Goal: Information Seeking & Learning: Learn about a topic

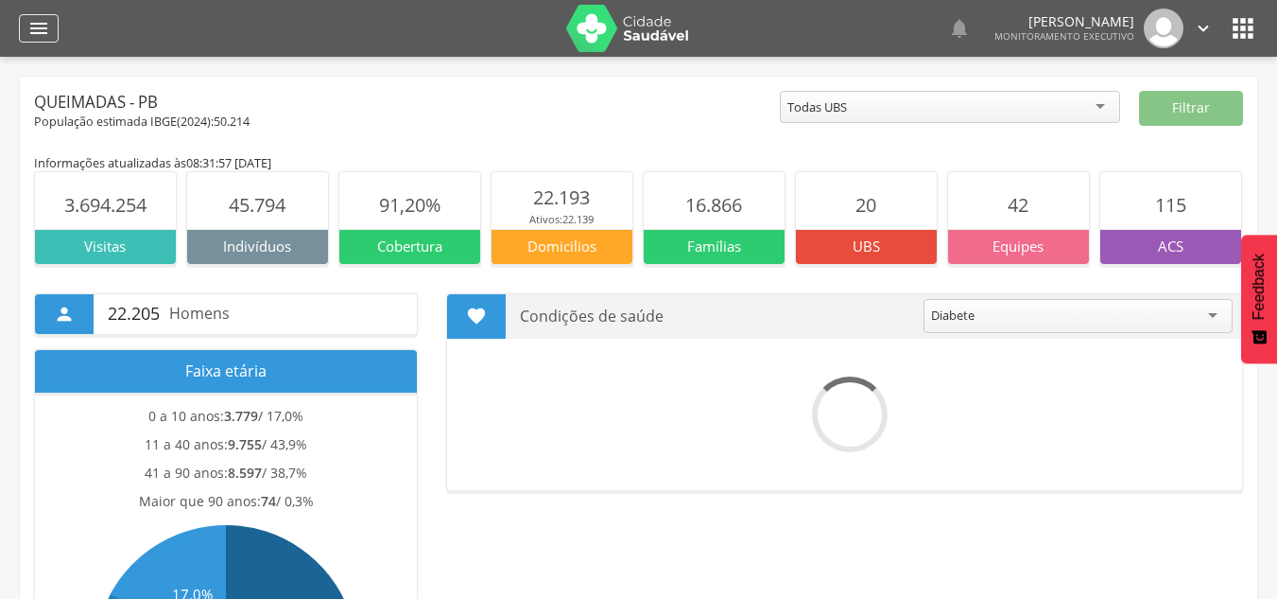
click at [39, 23] on icon "" at bounding box center [38, 28] width 23 height 23
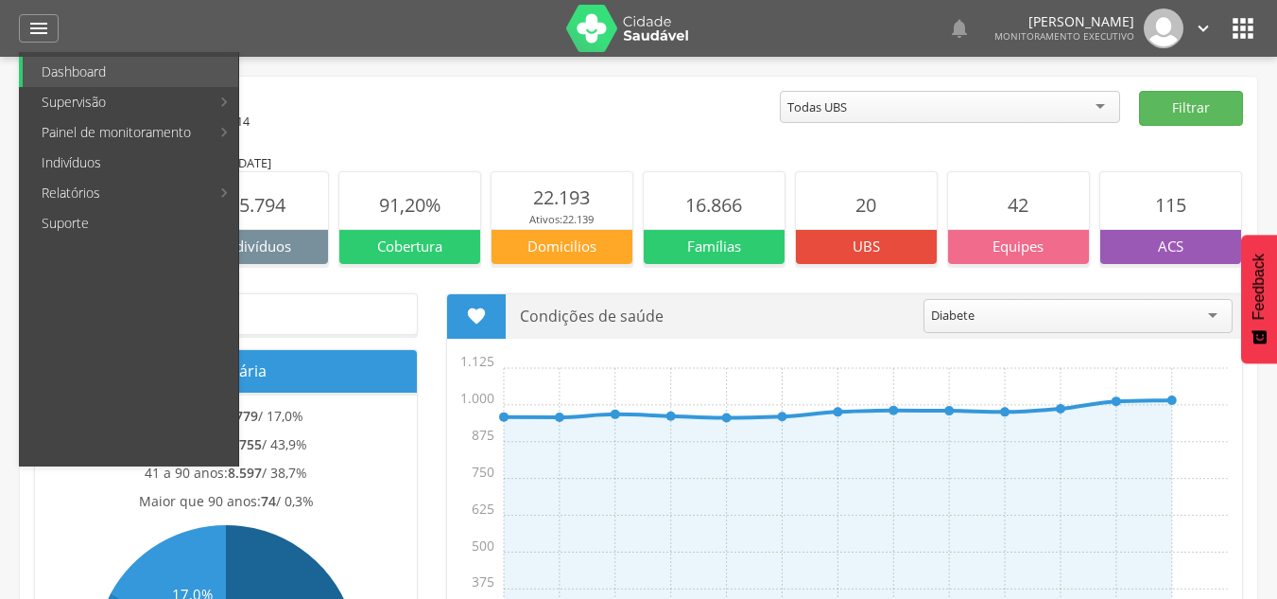
click at [100, 165] on link "Indivíduos" at bounding box center [131, 163] width 216 height 30
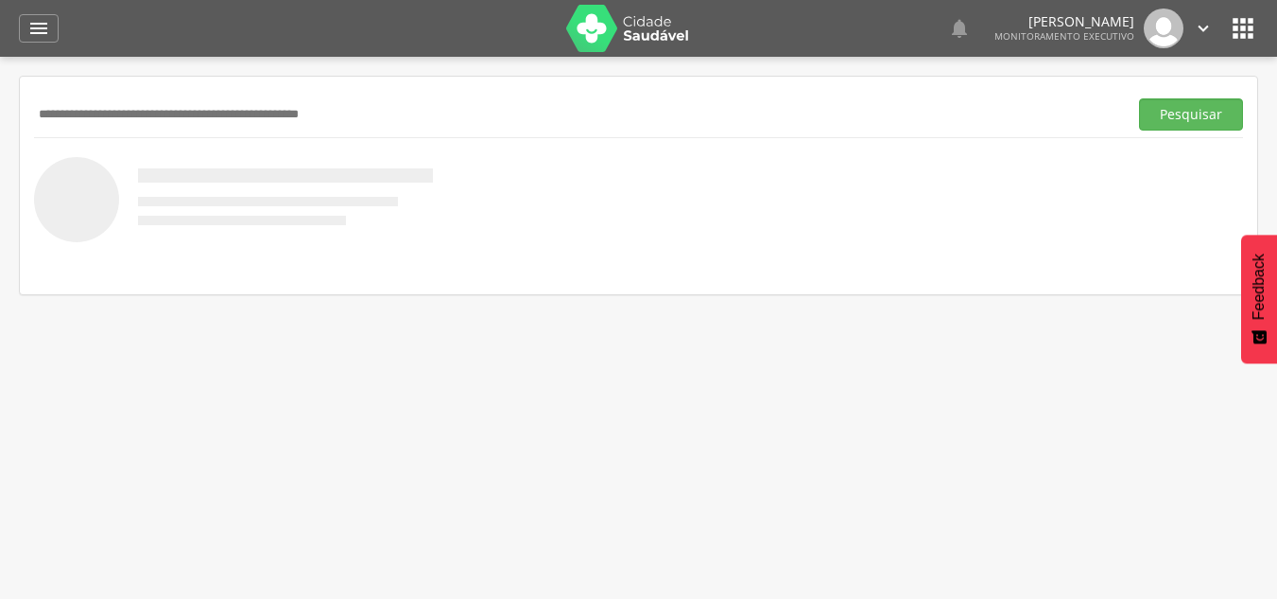
click at [106, 118] on input "text" at bounding box center [577, 114] width 1086 height 32
type input "**********"
click at [1167, 116] on button "Pesquisar" at bounding box center [1191, 114] width 104 height 32
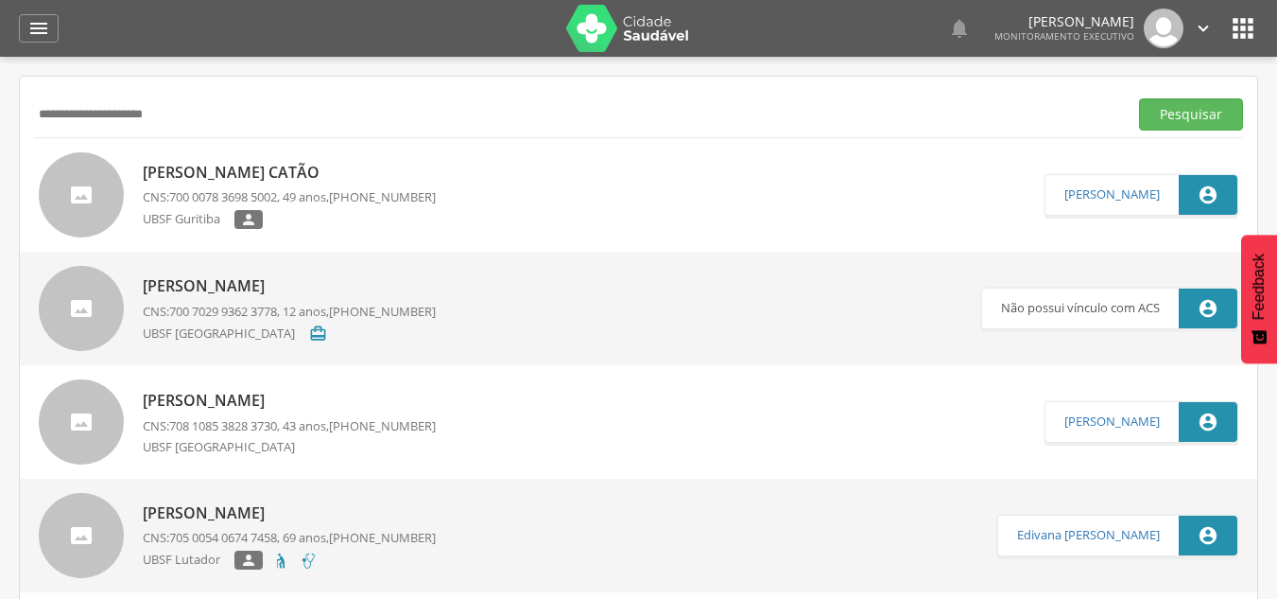
click at [195, 162] on p "[PERSON_NAME] Catão" at bounding box center [289, 173] width 293 height 22
type input "**********"
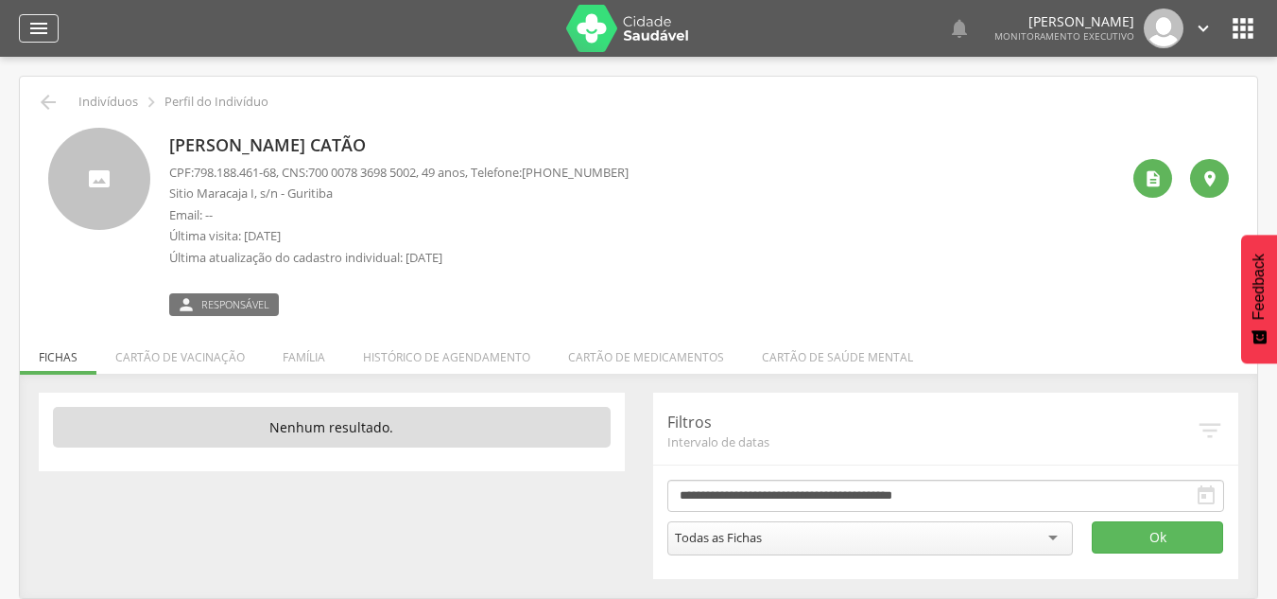
click at [43, 23] on icon "" at bounding box center [38, 28] width 23 height 23
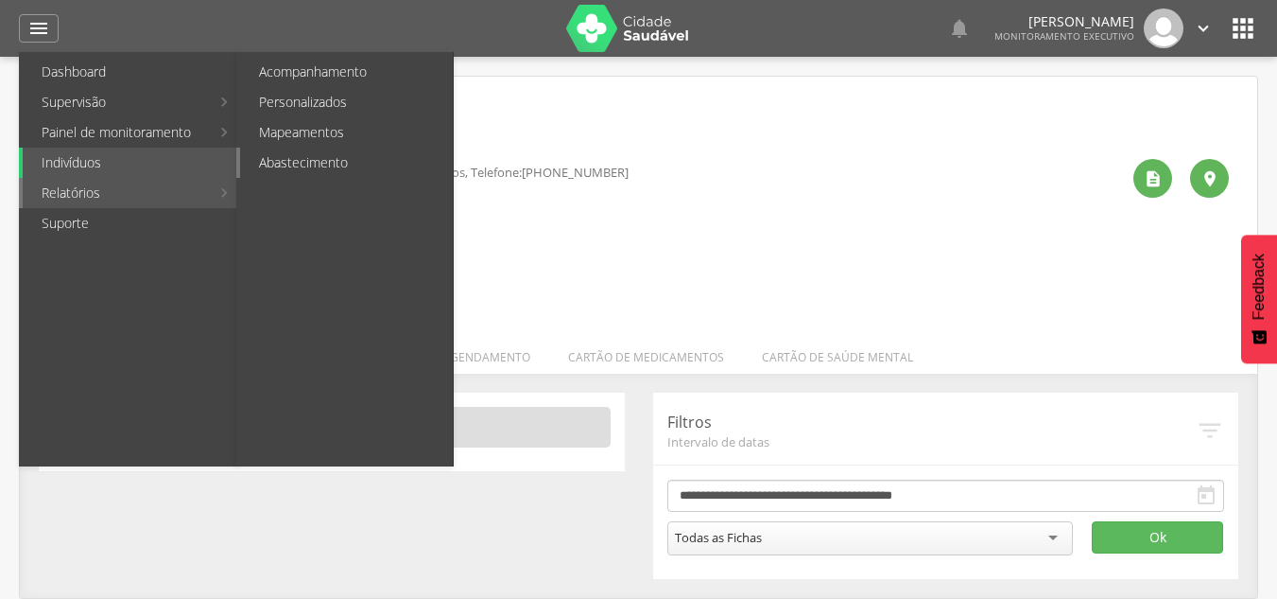
click at [318, 163] on link "Abastecimento" at bounding box center [346, 163] width 213 height 30
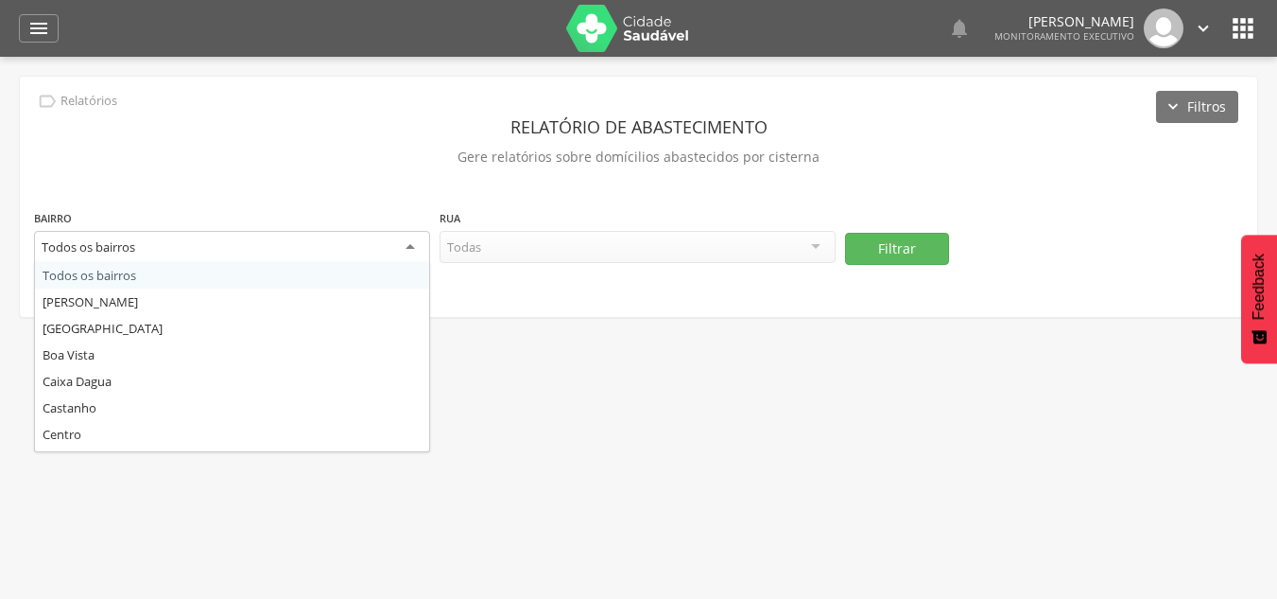
click at [404, 245] on div "Todos os bairros" at bounding box center [232, 248] width 396 height 34
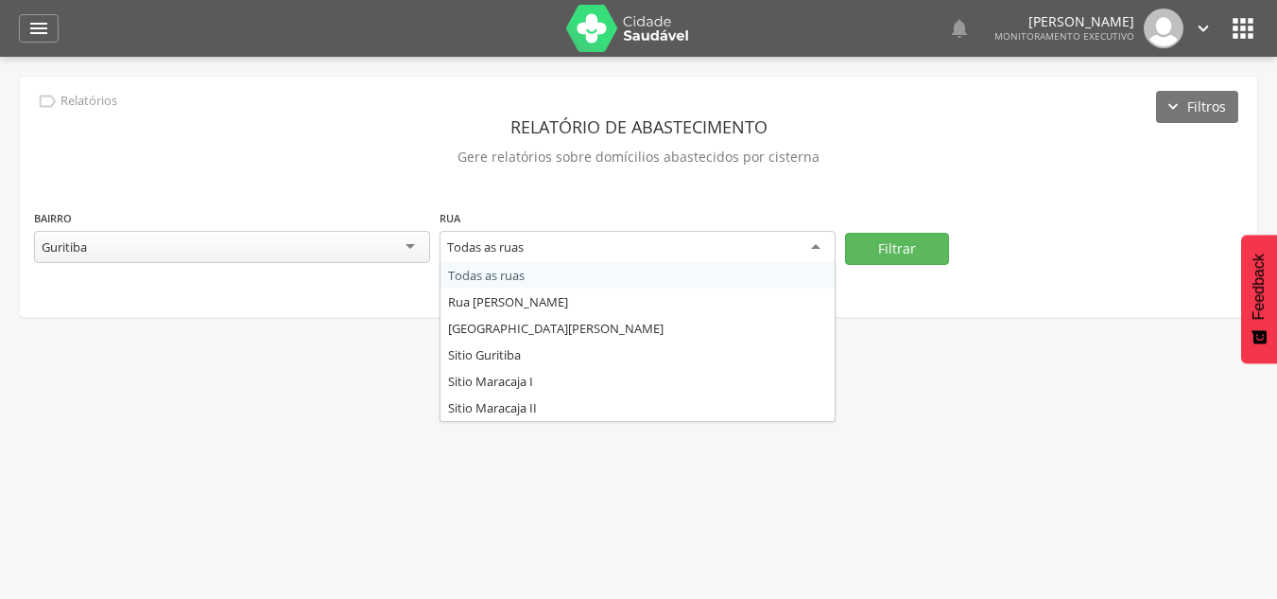
click at [807, 240] on div "Todas as ruas" at bounding box center [638, 248] width 396 height 34
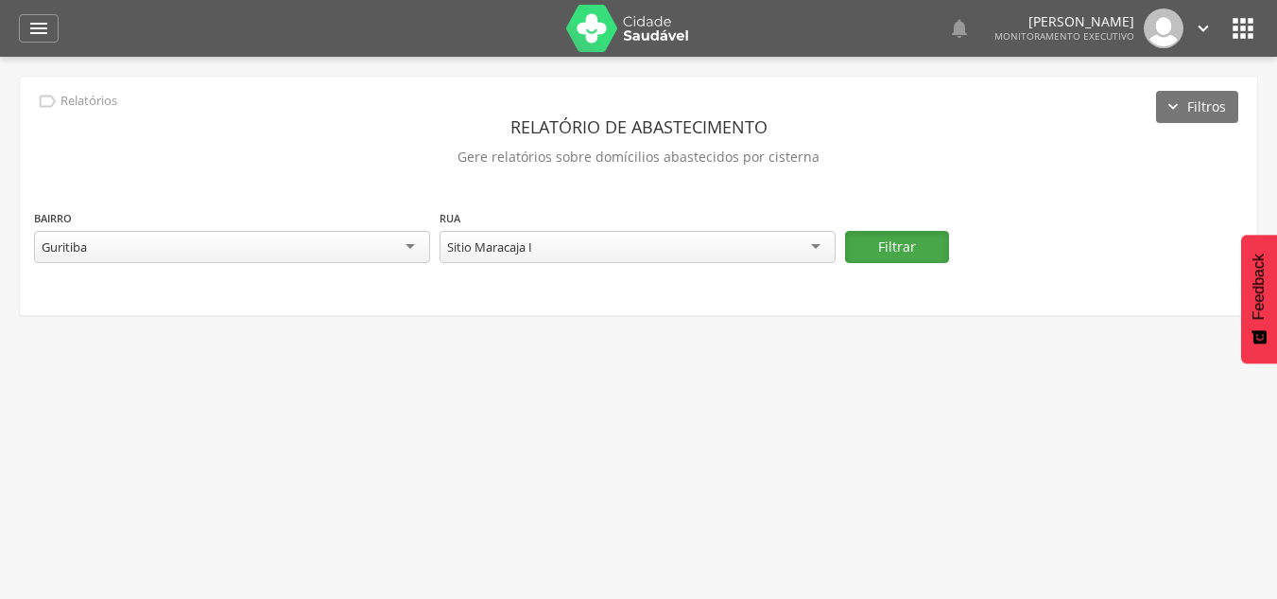
click at [872, 240] on button "Filtrar" at bounding box center [897, 247] width 104 height 32
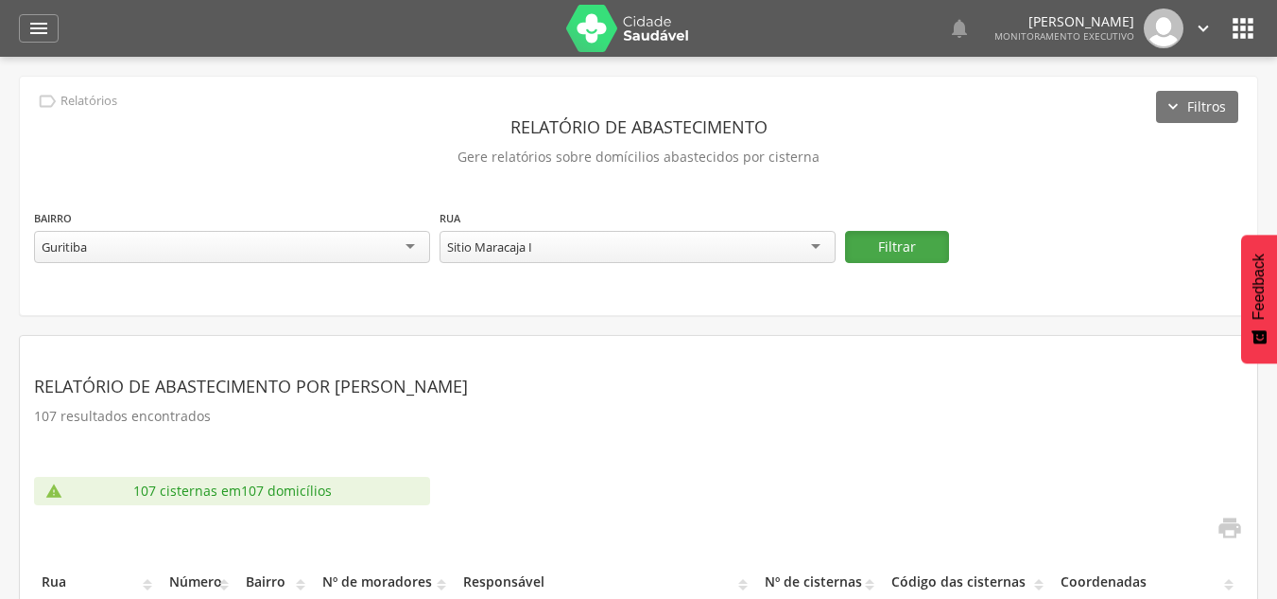
click at [912, 242] on button "Filtrar" at bounding box center [897, 247] width 104 height 32
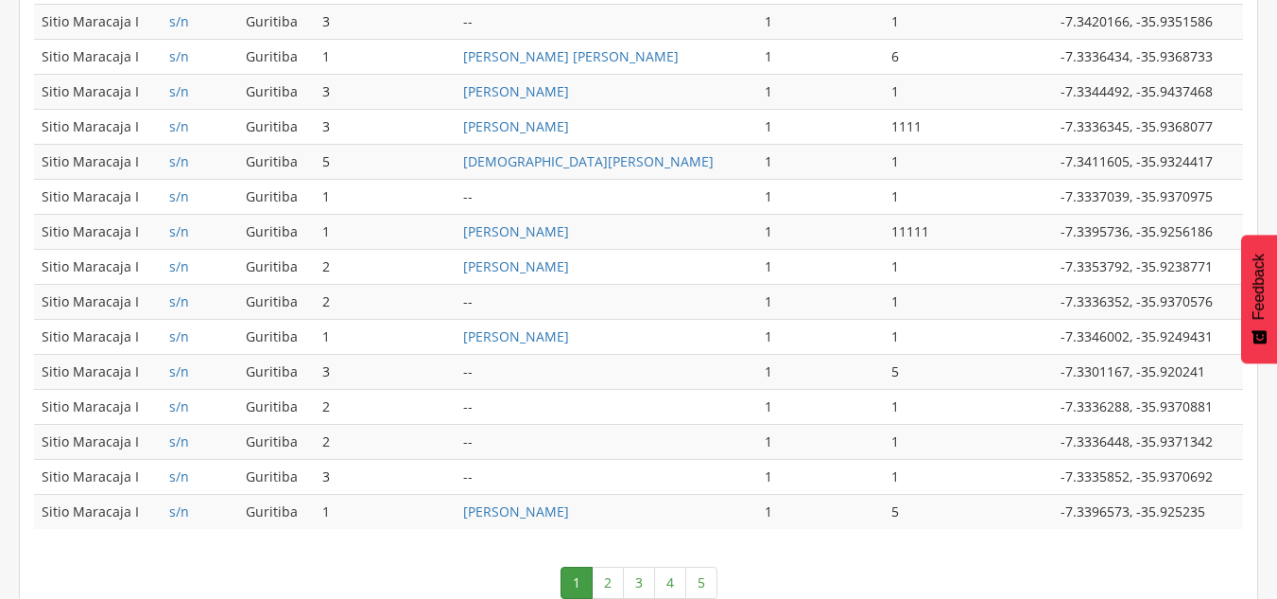
scroll to position [980, 0]
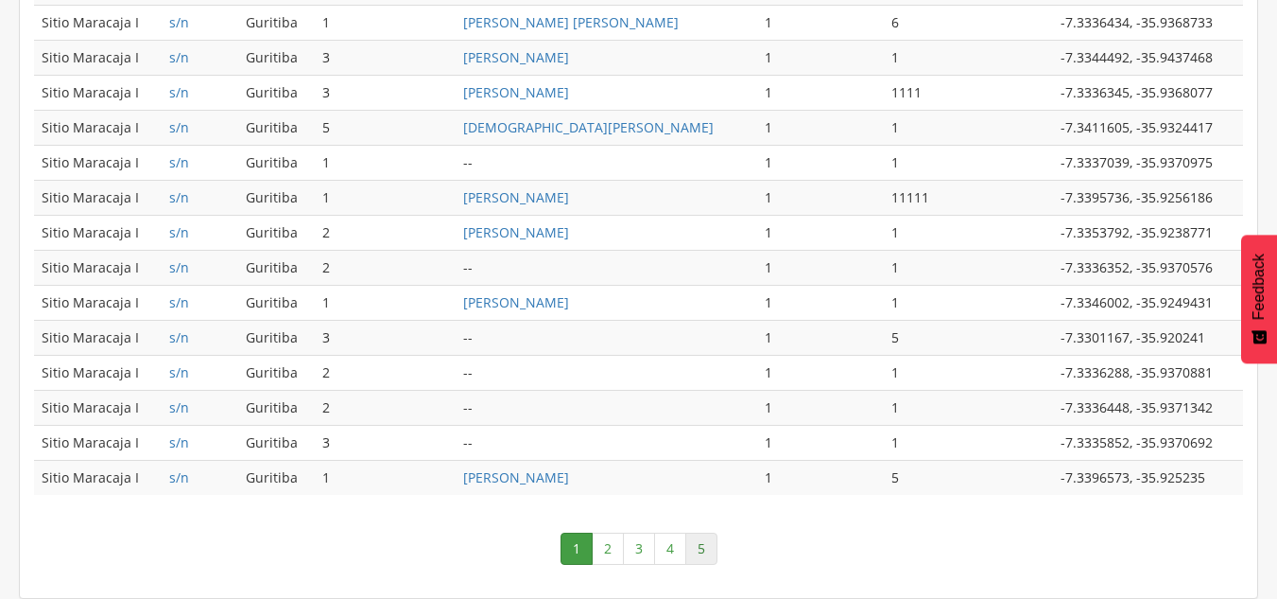
click at [707, 556] on link "5" at bounding box center [702, 548] width 32 height 32
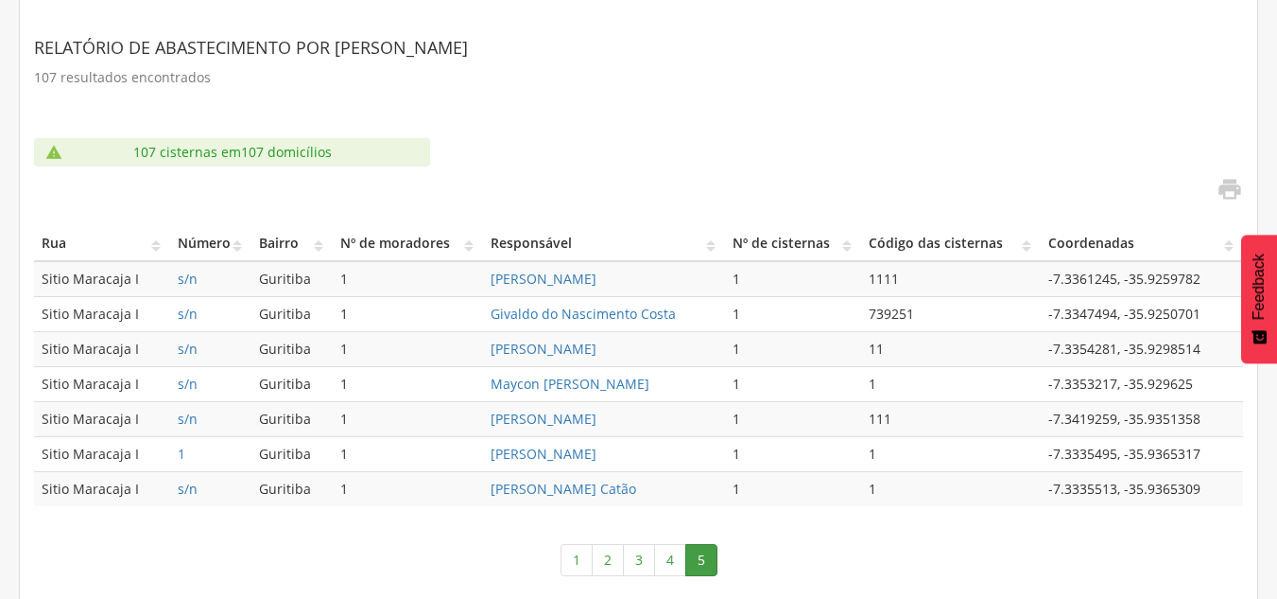
scroll to position [350, 0]
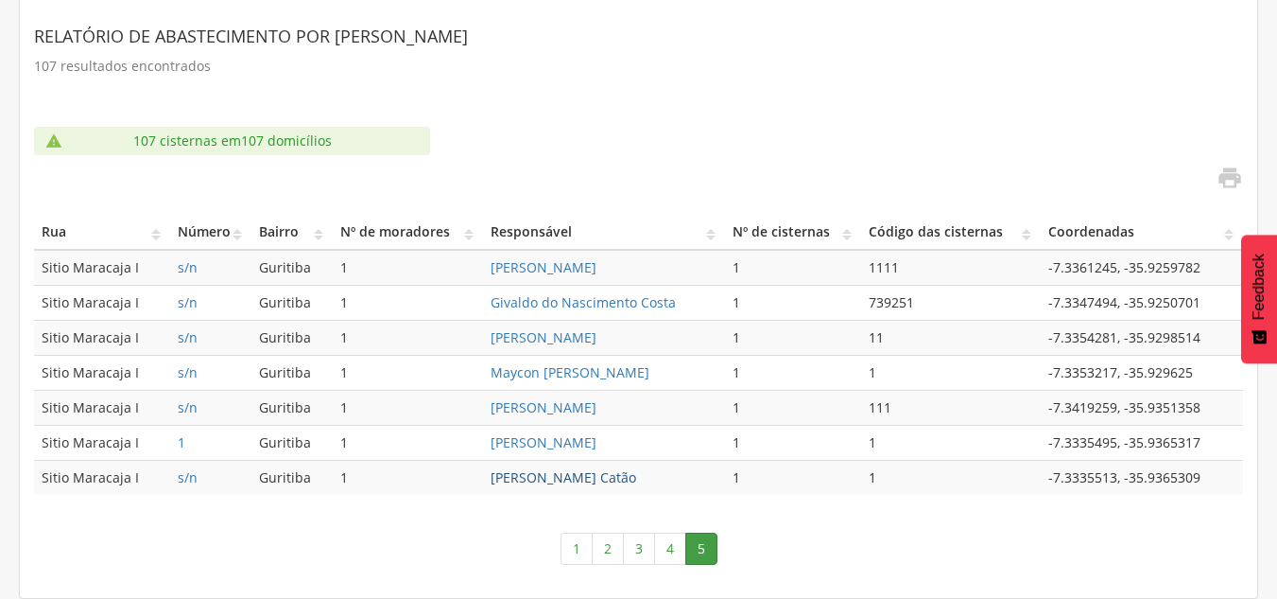
click at [572, 470] on link "[PERSON_NAME] Catão" at bounding box center [564, 477] width 146 height 18
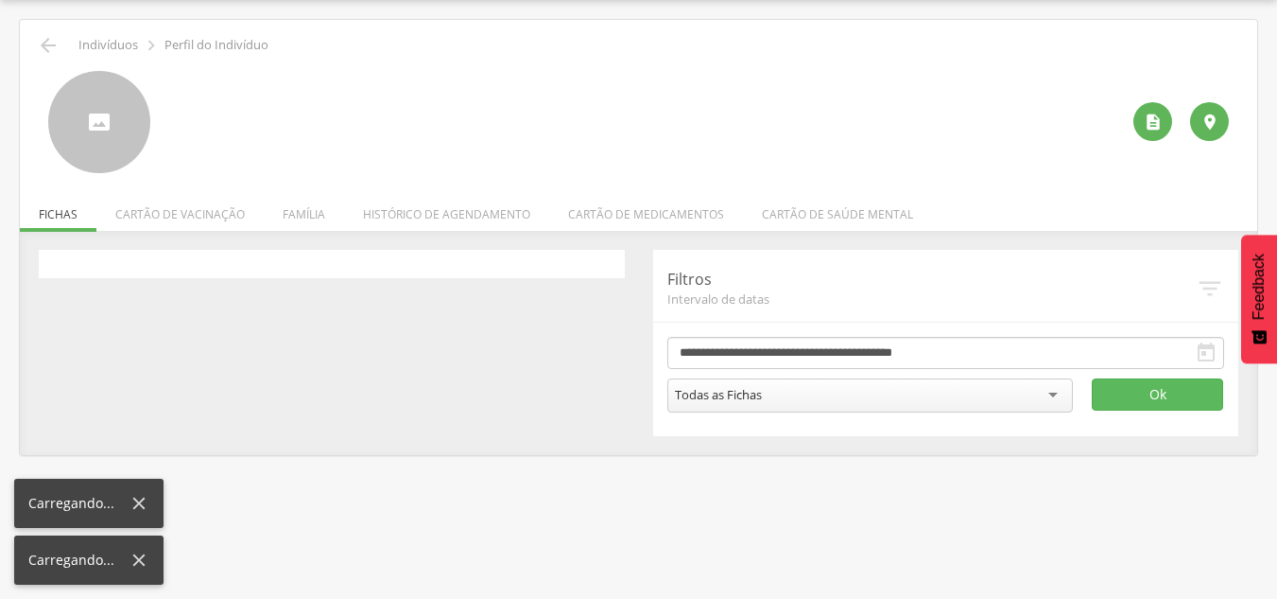
scroll to position [57, 0]
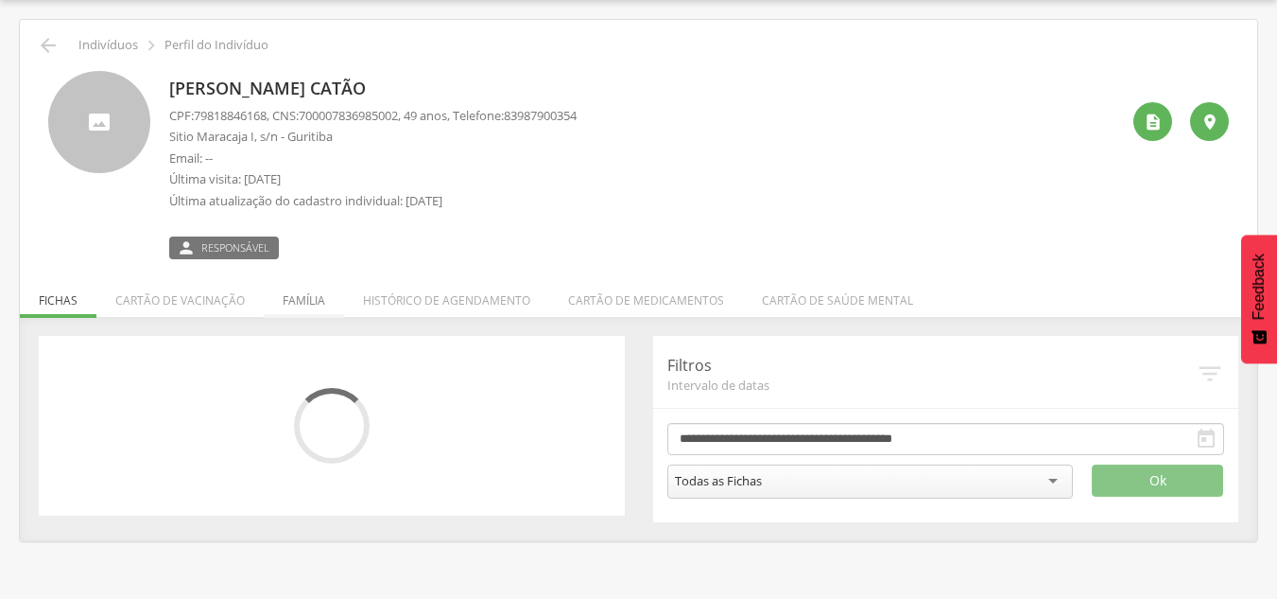
click at [295, 295] on li "Família" at bounding box center [304, 295] width 80 height 44
